Goal: Information Seeking & Learning: Find contact information

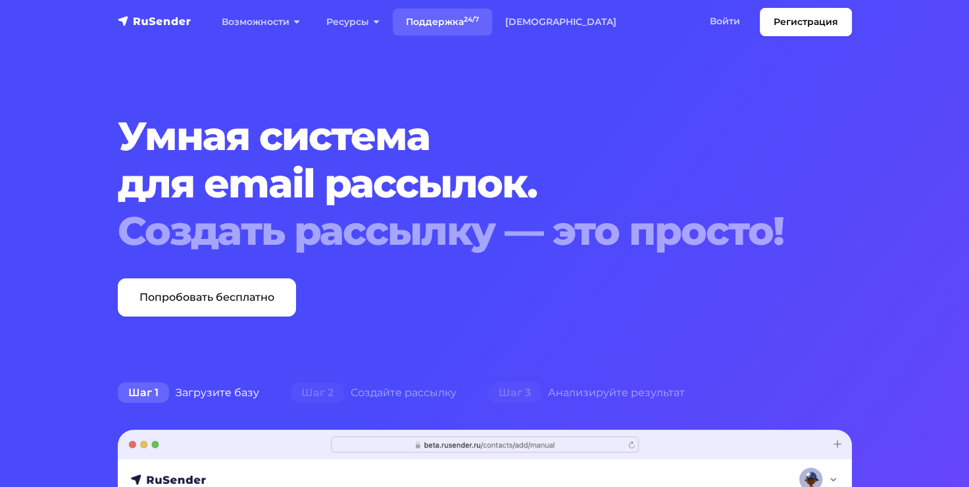
click at [463, 21] on link "Поддержка 24/7" at bounding box center [442, 22] width 99 height 27
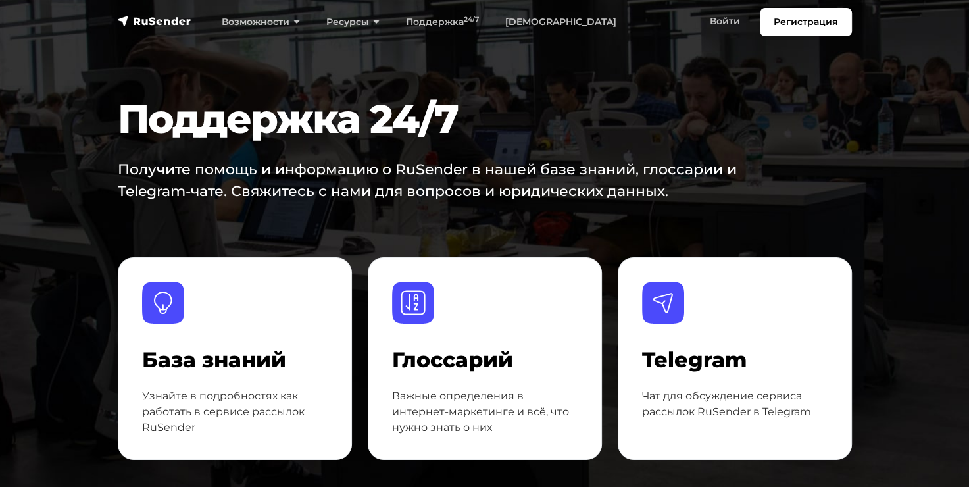
scroll to position [132, 0]
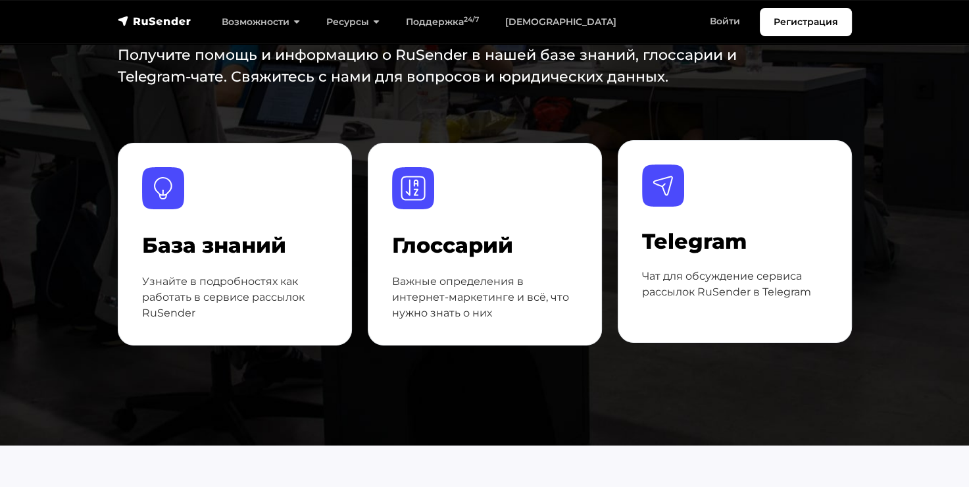
click at [660, 242] on h4 "Telegram" at bounding box center [735, 241] width 186 height 25
